Goal: Information Seeking & Learning: Learn about a topic

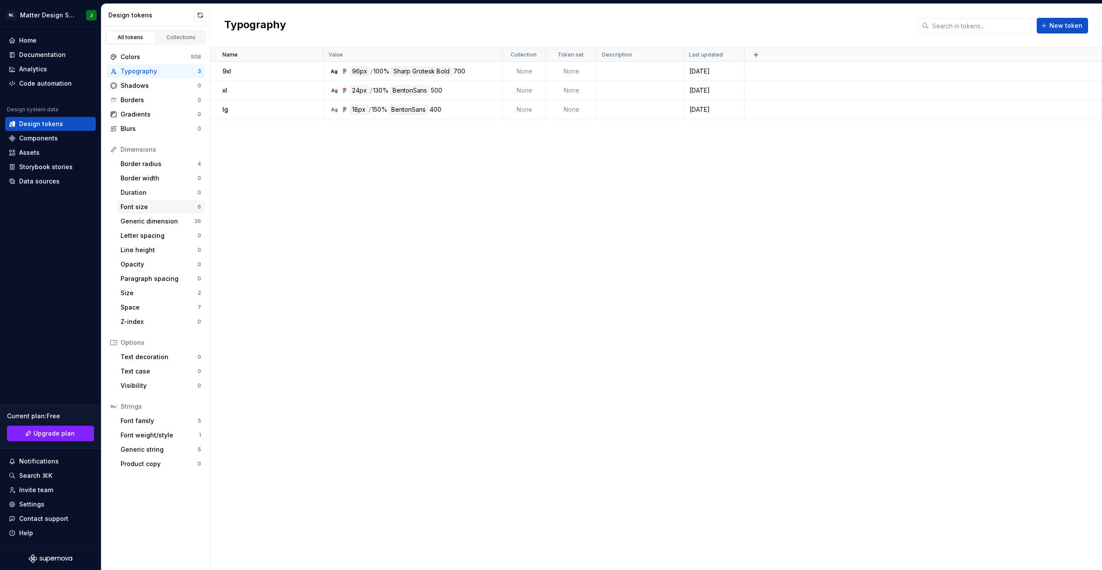
click at [154, 209] on div "Font size" at bounding box center [159, 207] width 77 height 9
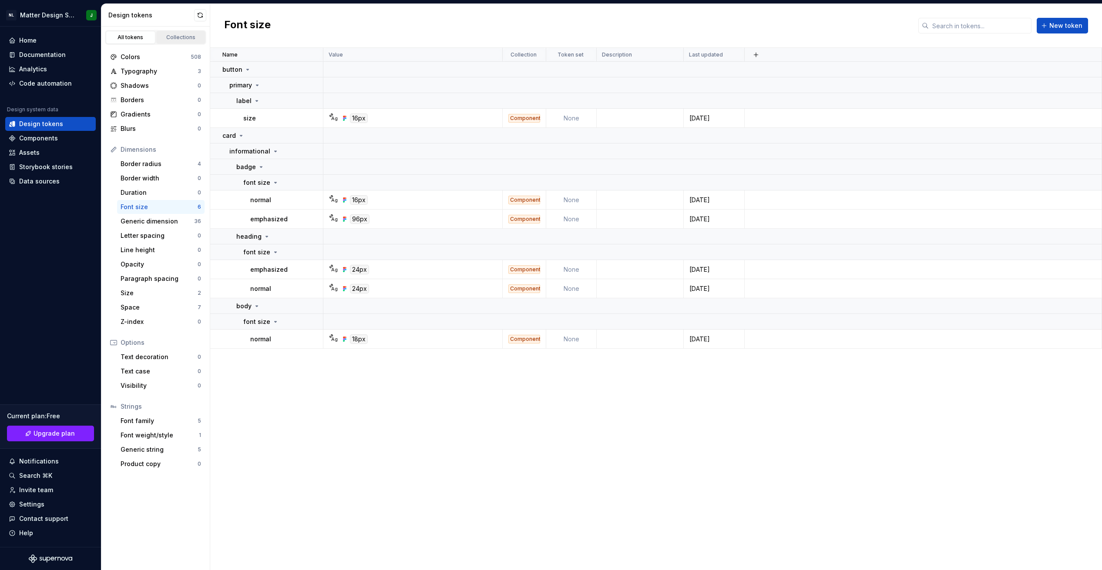
click at [168, 42] on link "Collections" at bounding box center [181, 37] width 50 height 13
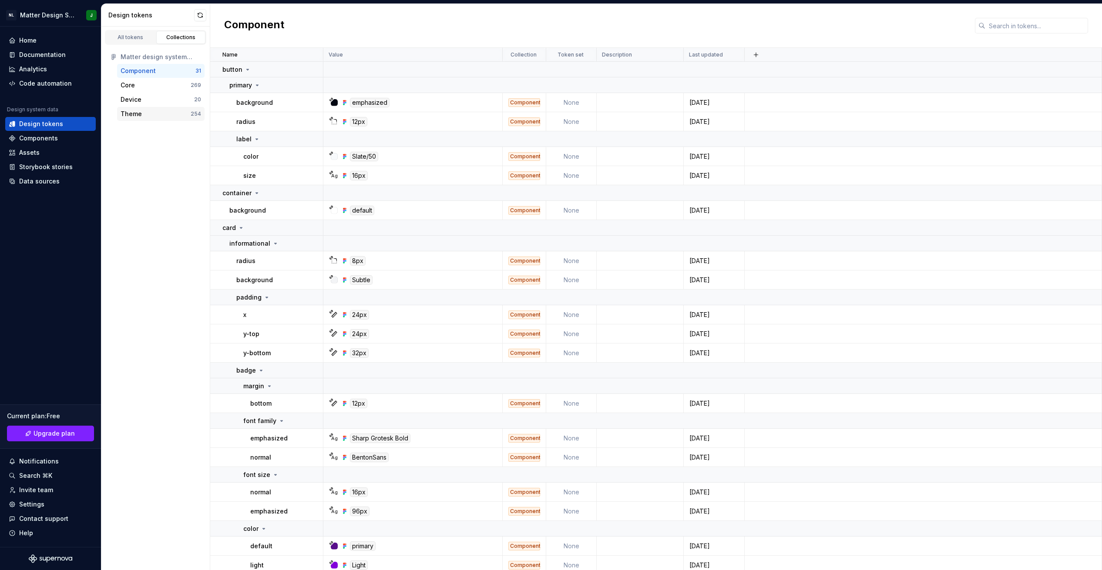
click at [141, 114] on div "Theme" at bounding box center [156, 114] width 70 height 9
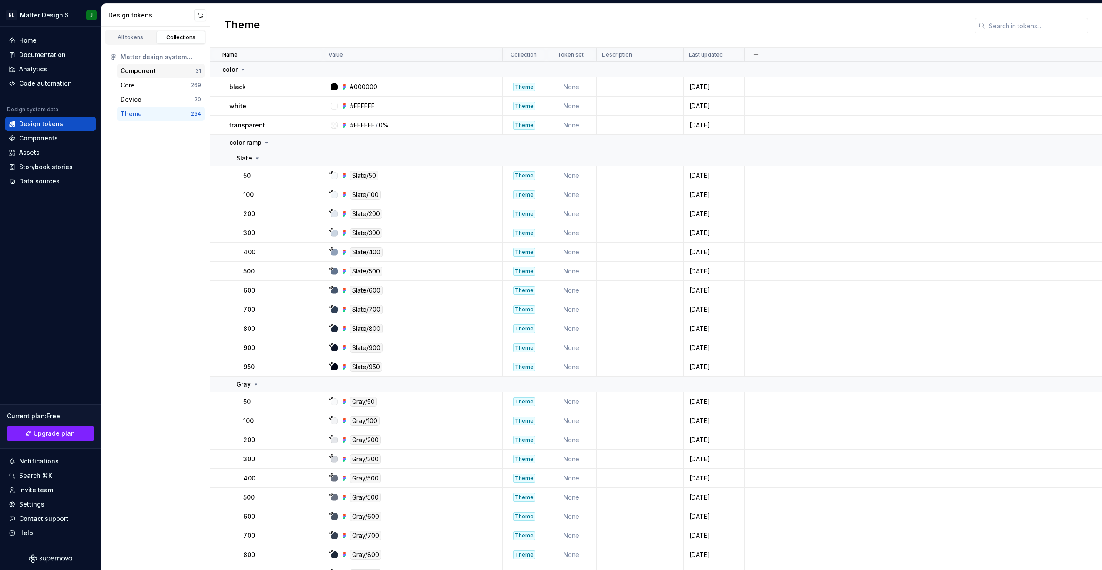
click at [146, 74] on div "Component" at bounding box center [138, 71] width 35 height 9
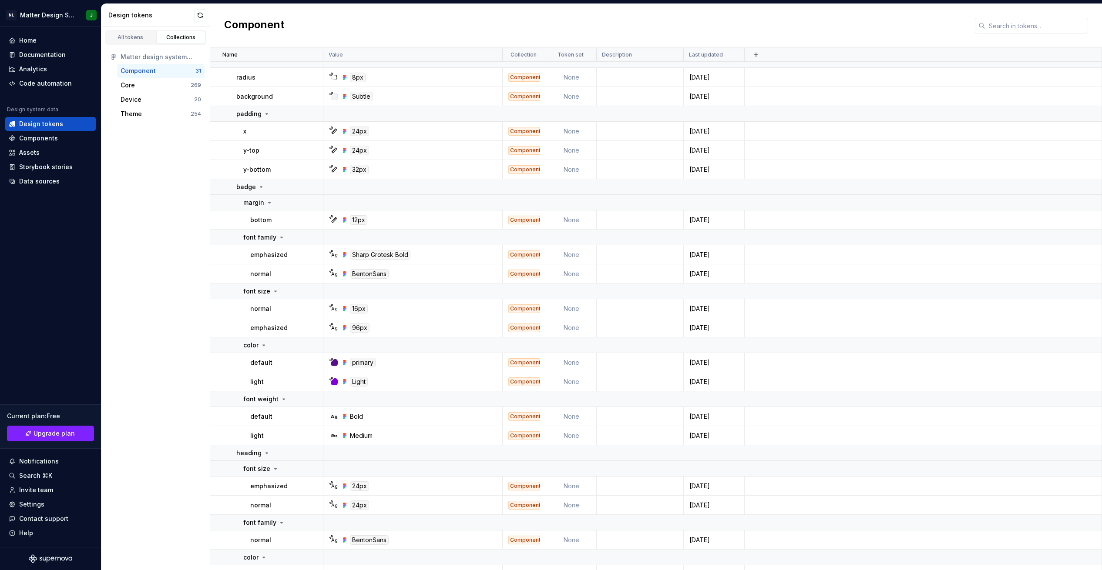
scroll to position [492, 0]
